Goal: Transaction & Acquisition: Purchase product/service

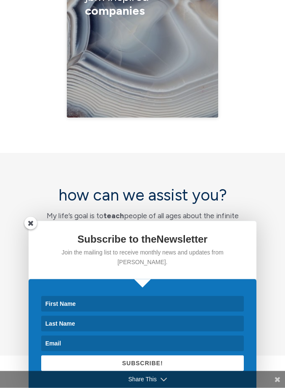
scroll to position [4080, 0]
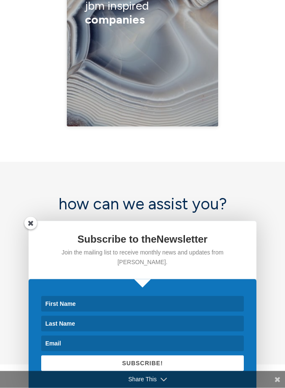
click at [144, 282] on link "i want a reading" at bounding box center [147, 291] width 70 height 19
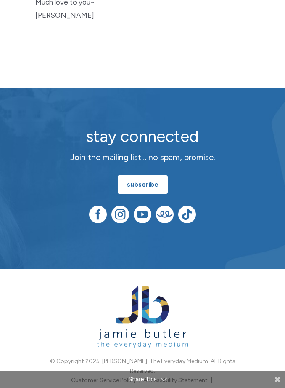
scroll to position [915, 0]
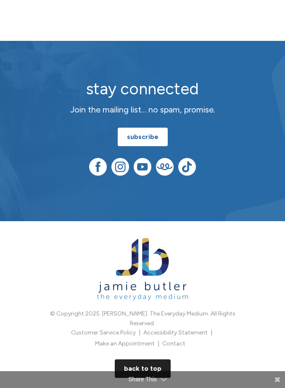
click at [143, 359] on link "BACK TO TOP" at bounding box center [143, 368] width 56 height 19
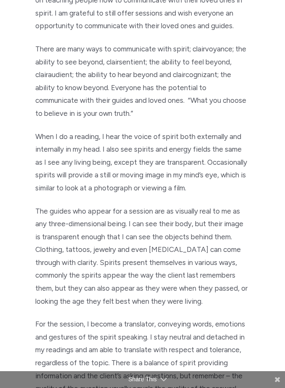
scroll to position [0, 0]
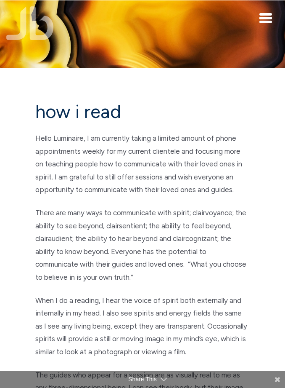
click at [268, 19] on div "Toggle navigation" at bounding box center [266, 18] width 13 height 10
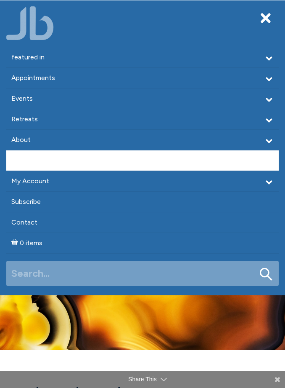
click at [26, 165] on link "Shop" at bounding box center [142, 160] width 273 height 20
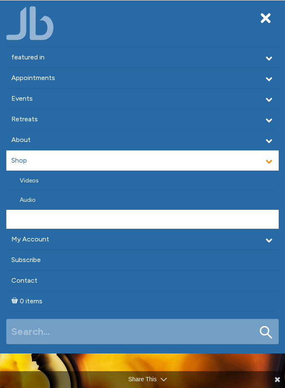
click at [37, 220] on link "Products" at bounding box center [142, 219] width 273 height 19
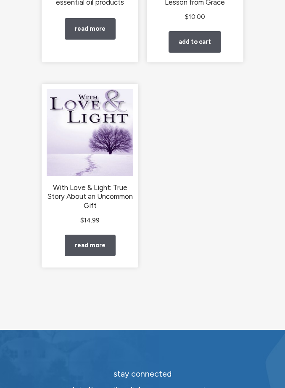
scroll to position [442, 0]
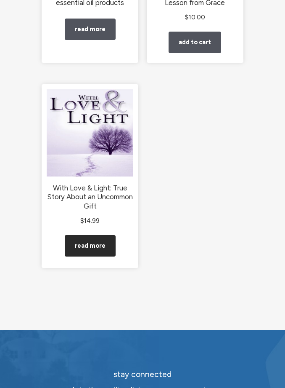
click at [90, 249] on link "Read more" at bounding box center [90, 245] width 51 height 21
